Goal: Information Seeking & Learning: Understand process/instructions

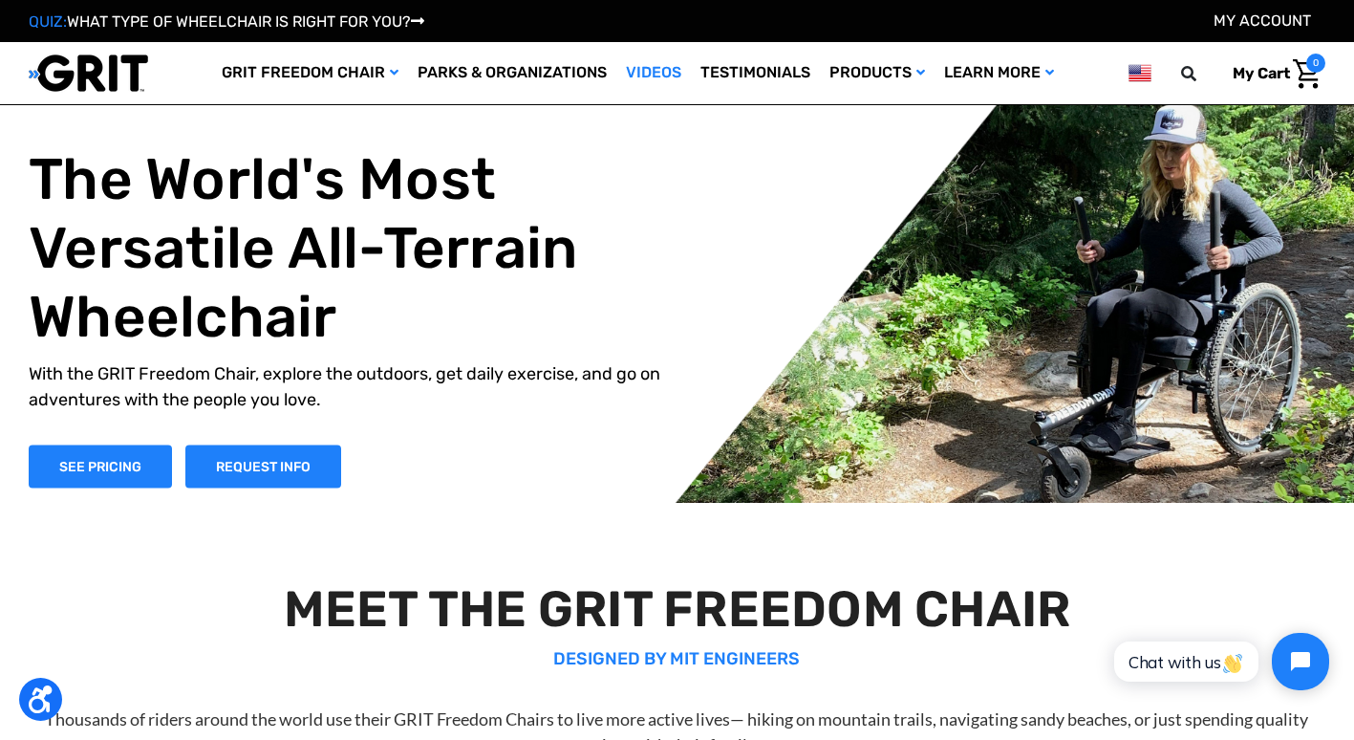
click at [663, 64] on link "Videos" at bounding box center [653, 73] width 75 height 62
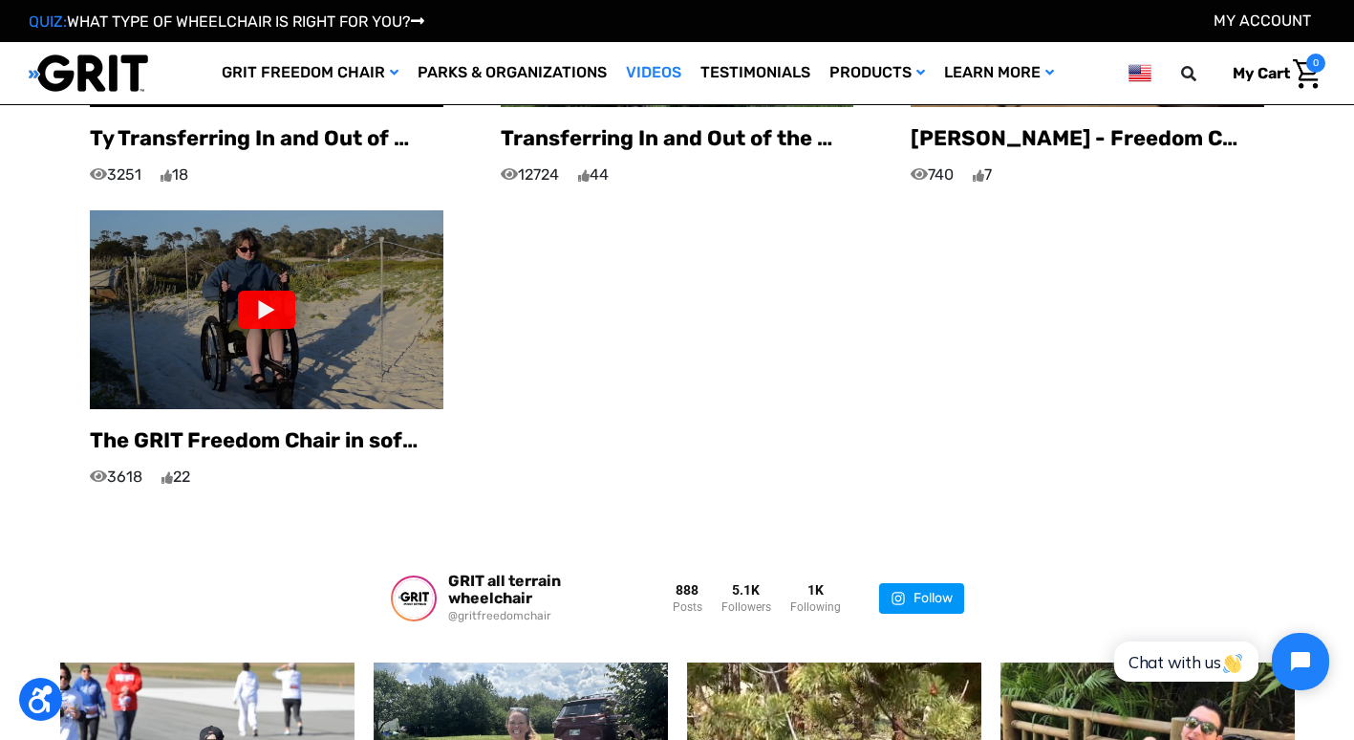
scroll to position [1338, 0]
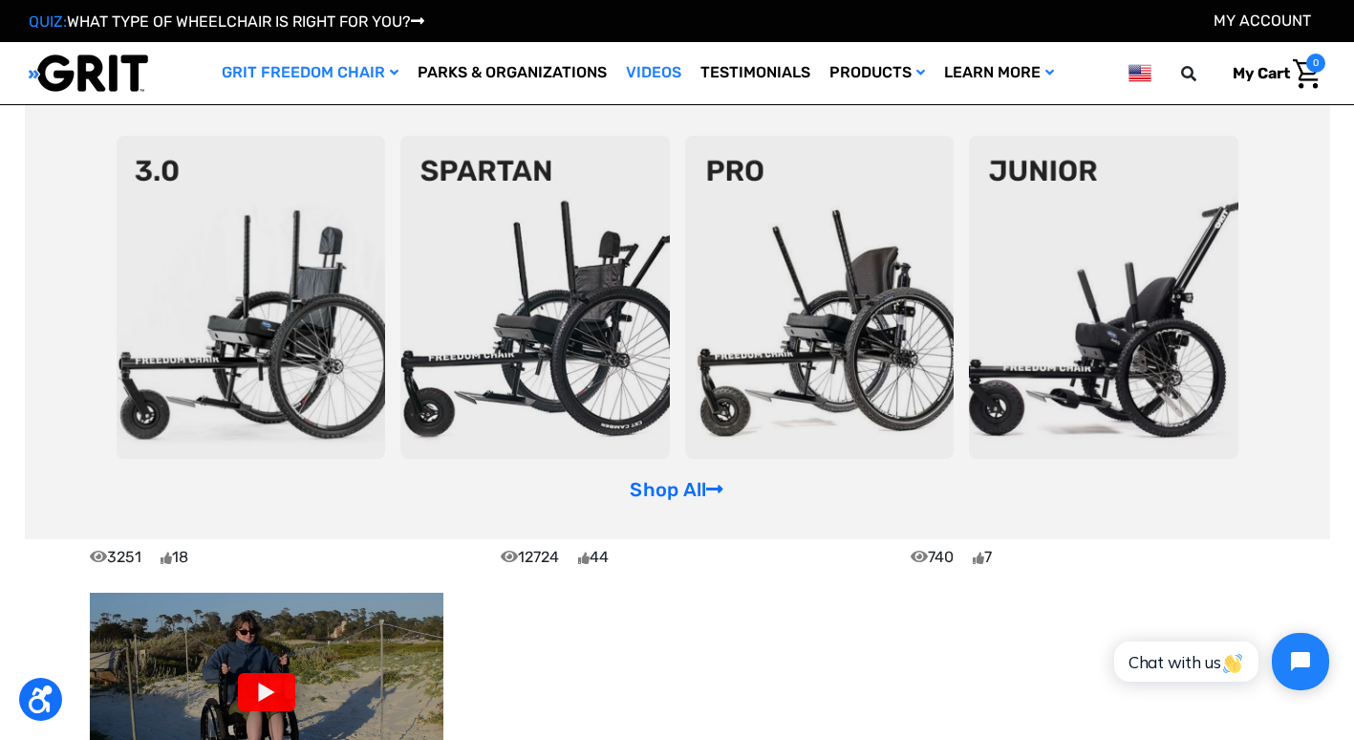
click at [302, 214] on img at bounding box center [251, 297] width 269 height 323
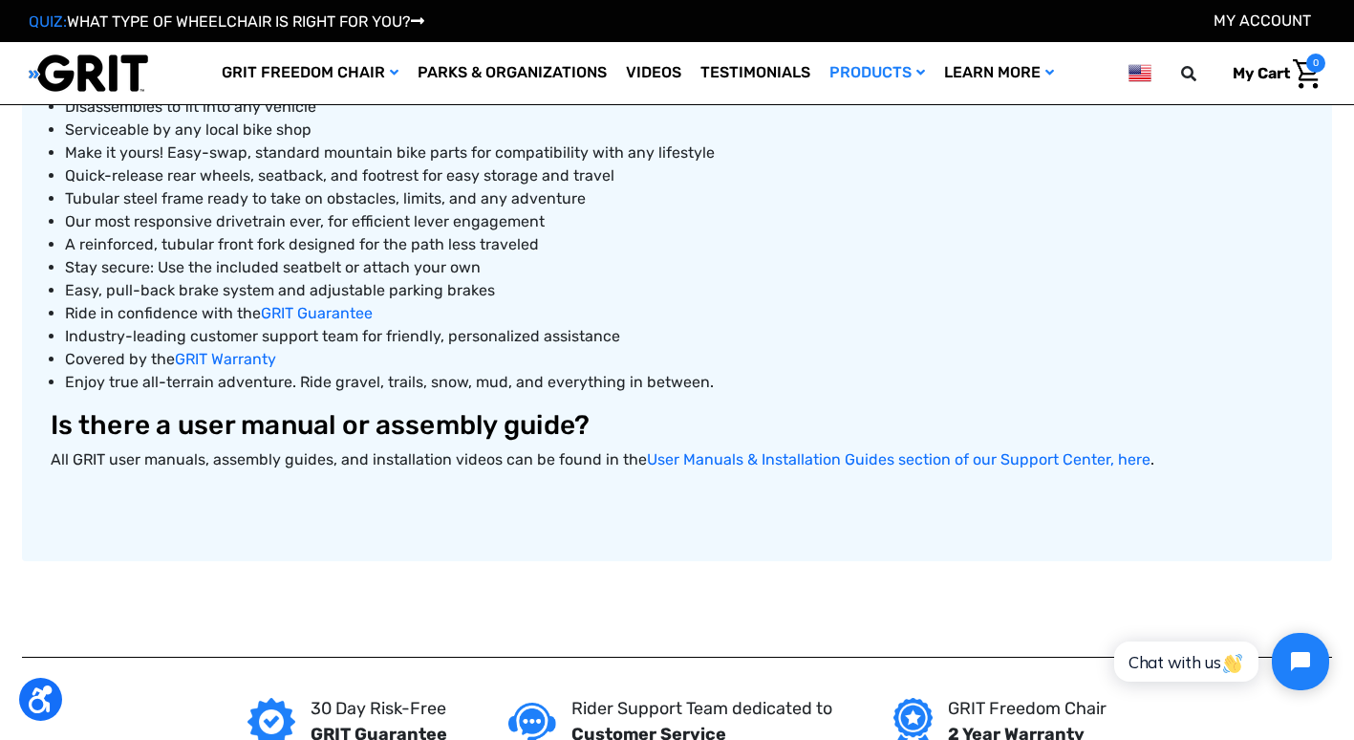
scroll to position [948, 0]
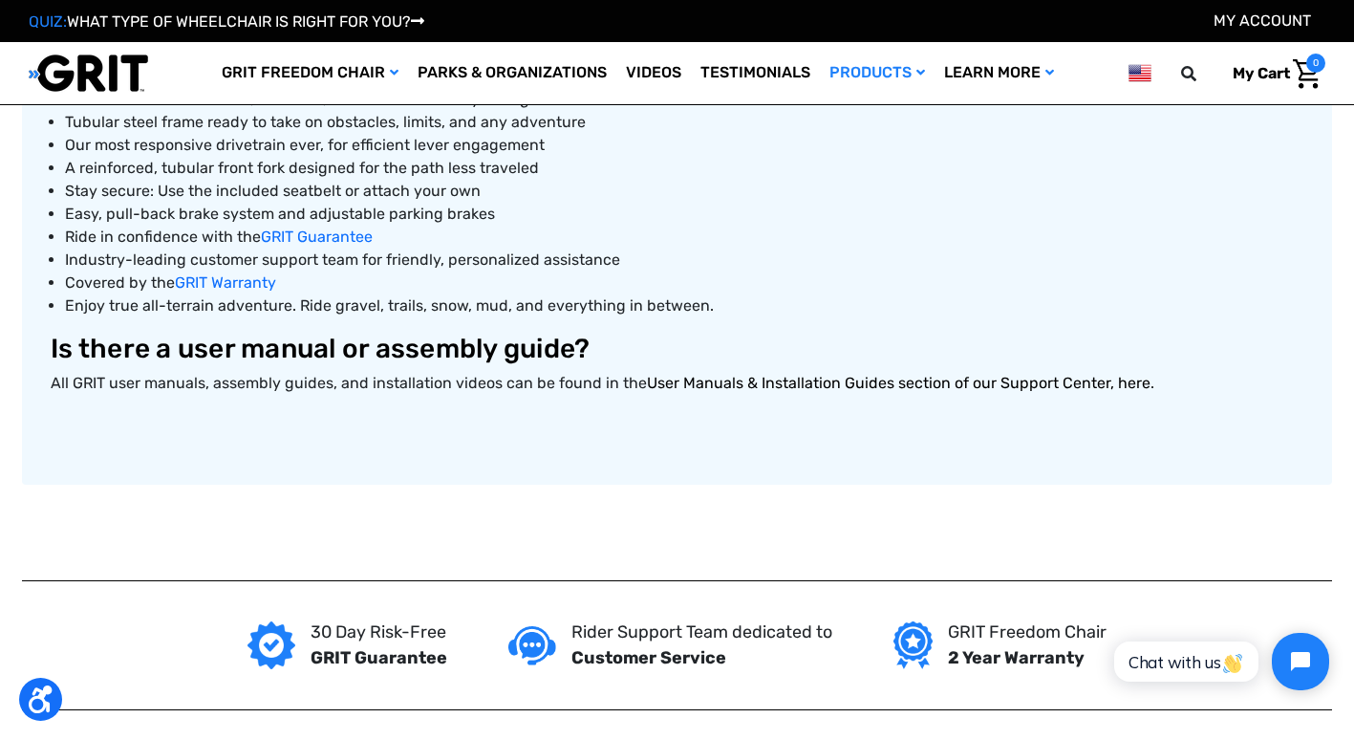
click at [697, 385] on link "User Manuals & Installation Guides section of our Support Center, here" at bounding box center [899, 383] width 504 height 18
